Goal: Task Accomplishment & Management: Use online tool/utility

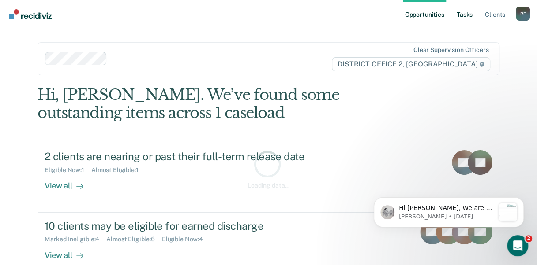
click at [473, 11] on link "Tasks" at bounding box center [464, 14] width 19 height 28
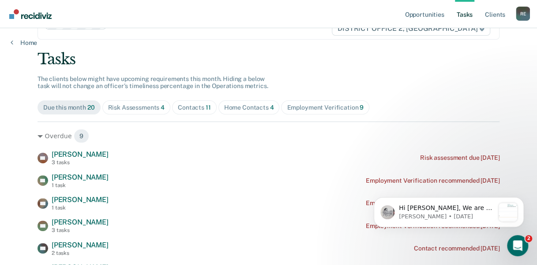
scroll to position [34, 0]
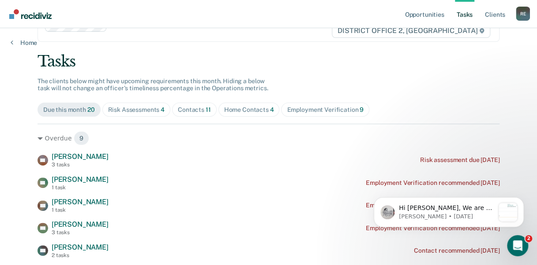
click at [237, 106] on div "Home Contacts 4" at bounding box center [249, 109] width 50 height 7
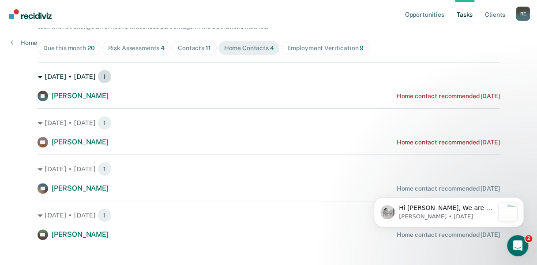
scroll to position [105, 0]
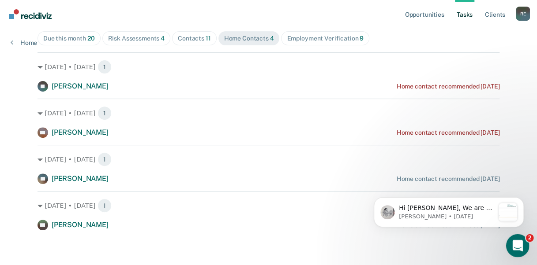
click at [523, 243] on icon "Open Intercom Messenger" at bounding box center [516, 245] width 15 height 15
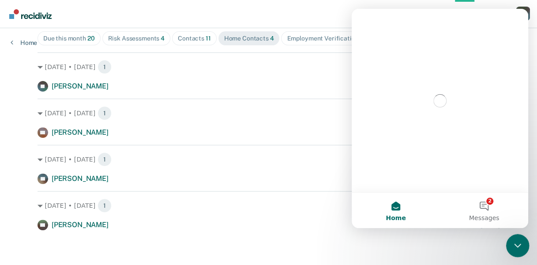
scroll to position [0, 0]
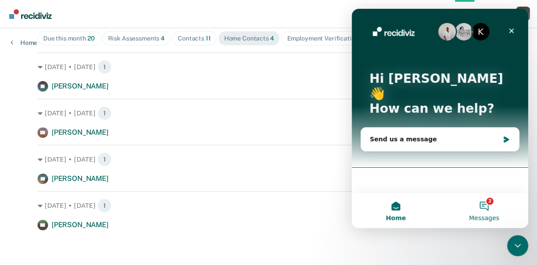
click at [485, 212] on button "2 Messages" at bounding box center [484, 210] width 88 height 35
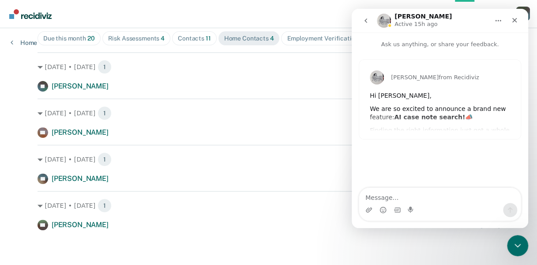
click at [366, 16] on button "go back" at bounding box center [365, 20] width 17 height 17
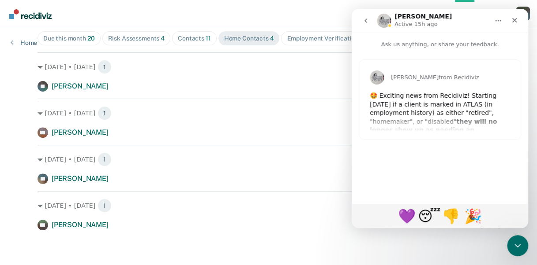
click at [364, 26] on button "go back" at bounding box center [365, 20] width 17 height 17
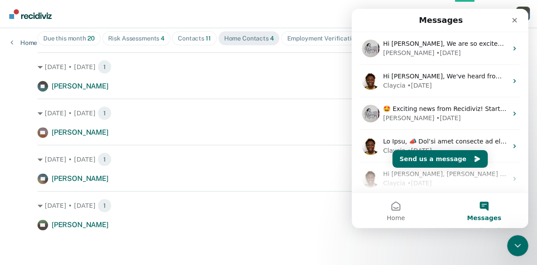
click at [481, 213] on button "Messages" at bounding box center [484, 210] width 88 height 35
click at [524, 239] on div "Close Intercom Messenger" at bounding box center [515, 244] width 21 height 21
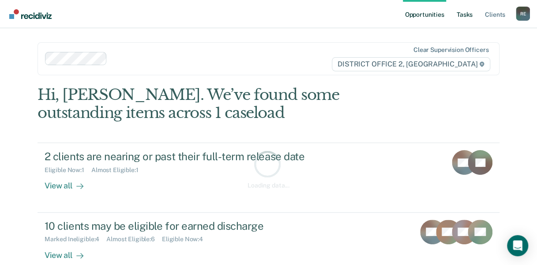
click at [474, 18] on link "Tasks" at bounding box center [464, 14] width 19 height 28
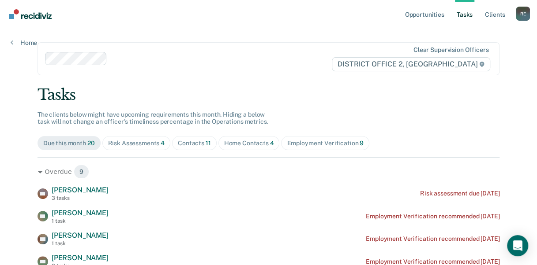
click at [235, 142] on div "Home Contacts 4" at bounding box center [249, 143] width 50 height 7
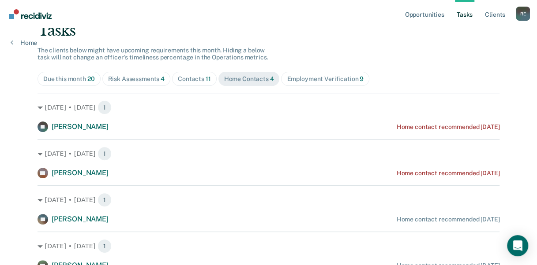
scroll to position [105, 0]
